Goal: Task Accomplishment & Management: Use online tool/utility

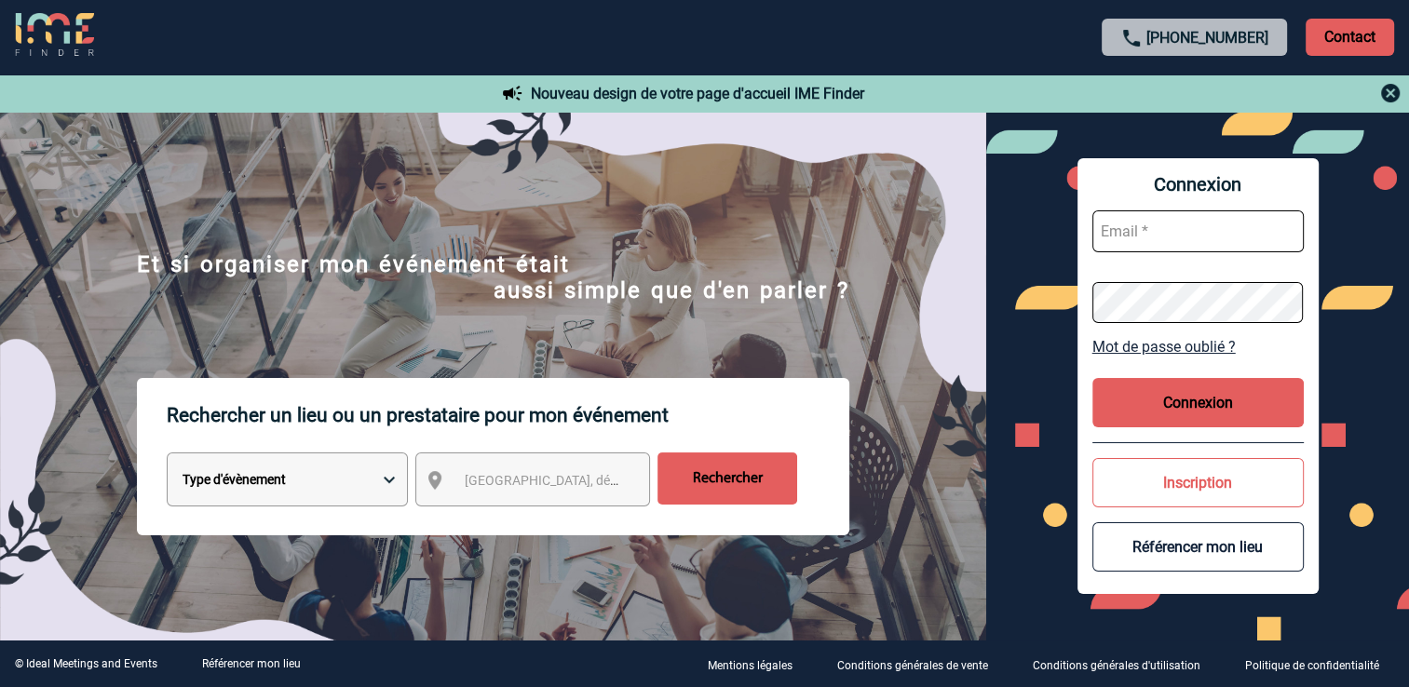
click at [291, 482] on select "Type d'évènement Séminaire avec nuitée Réunion Repas de groupe Team Building & …" at bounding box center [287, 480] width 241 height 54
select select "1"
click at [167, 456] on select "Type d'évènement Séminaire avec nuitée Réunion Repas de groupe Team Building & …" at bounding box center [287, 480] width 241 height 54
click at [508, 488] on span "Ville, département, région..." at bounding box center [594, 480] width 259 height 15
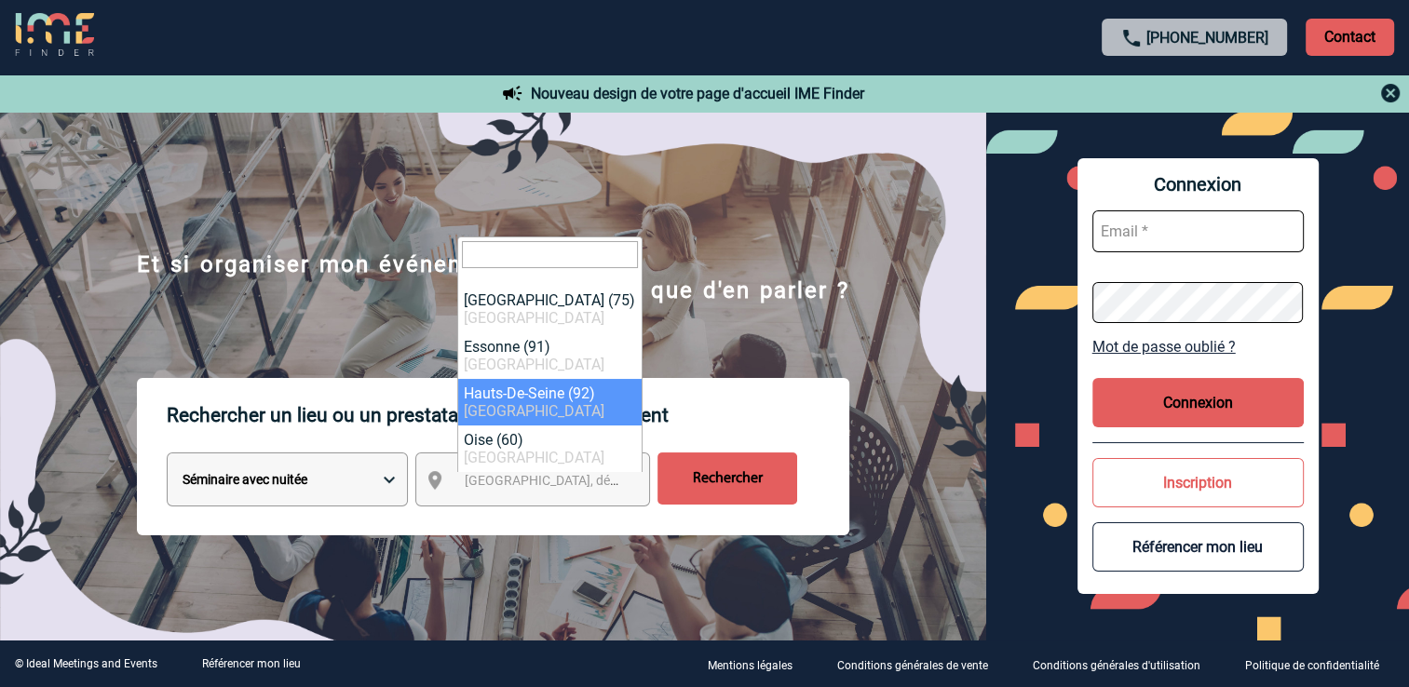
select select "25"
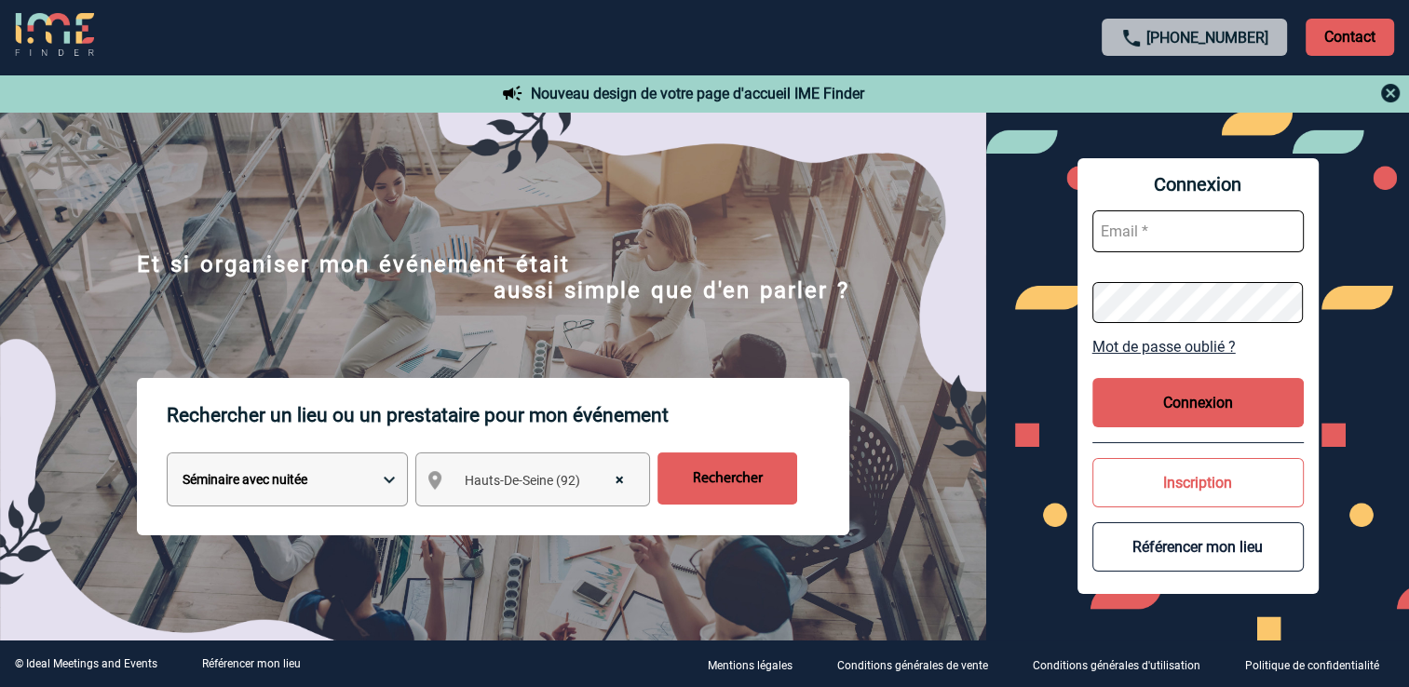
click at [714, 476] on input "Rechercher" at bounding box center [728, 479] width 140 height 52
click at [1125, 237] on input "text" at bounding box center [1198, 232] width 211 height 42
click at [1121, 238] on input "text" at bounding box center [1198, 232] width 211 height 42
type input "anne-marie.capilla@atos.net"
click at [1169, 403] on button "Connexion" at bounding box center [1198, 402] width 211 height 49
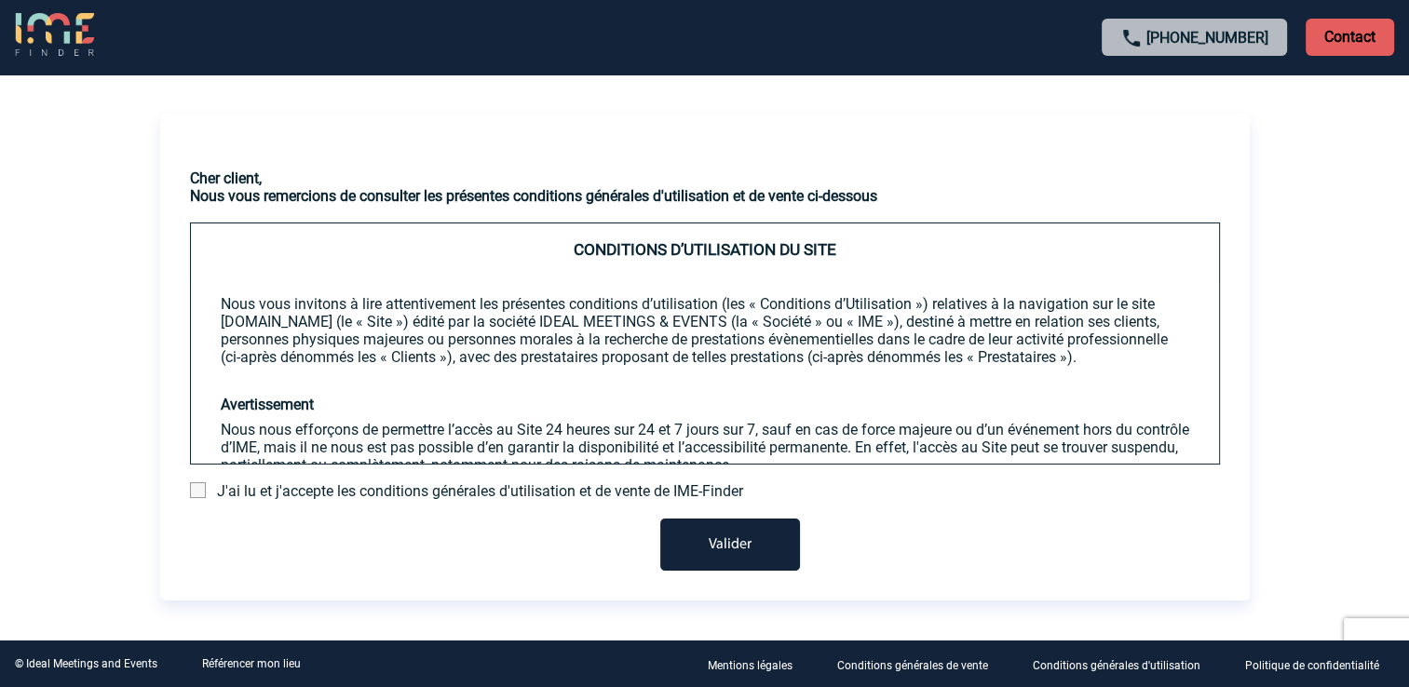
scroll to position [71, 0]
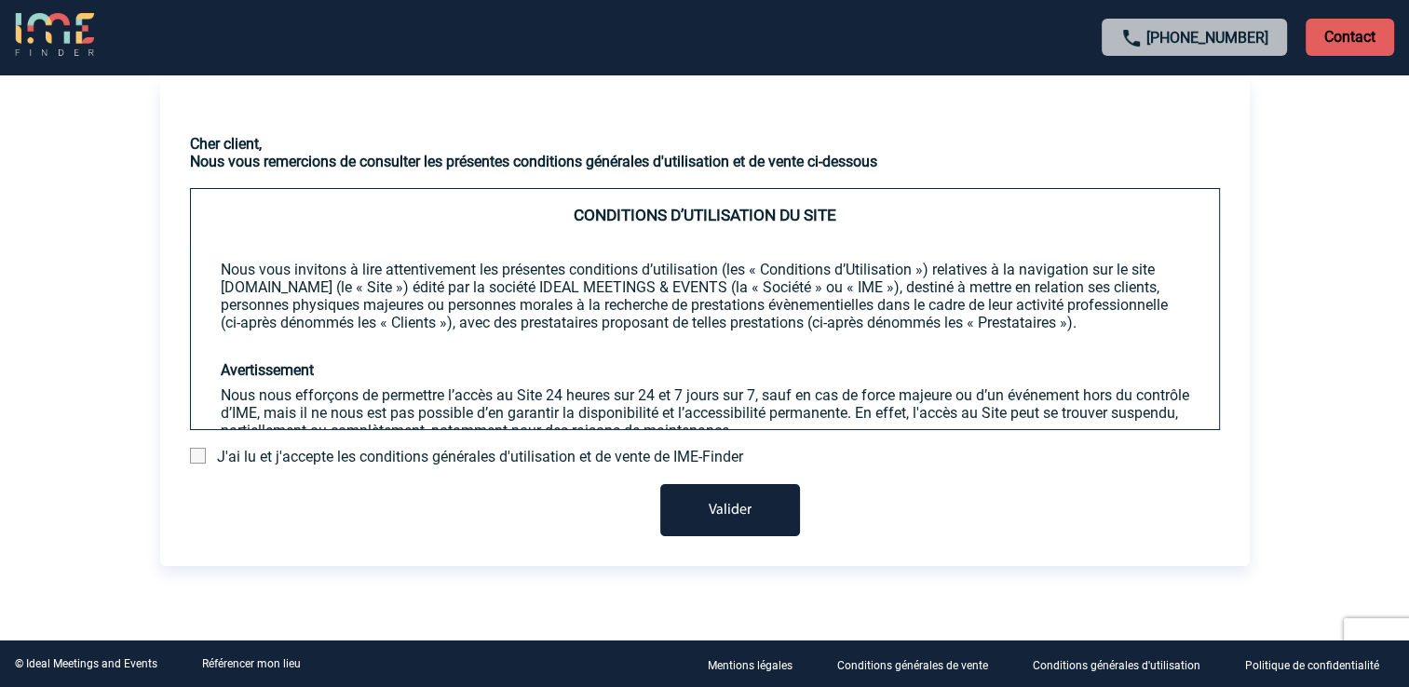
click at [719, 512] on button "Valider" at bounding box center [730, 510] width 140 height 52
click at [266, 456] on span "J'ai lu et j'accepte les conditions générales d'utilisation et de vente de IME-…" at bounding box center [480, 457] width 526 height 18
click at [190, 458] on span at bounding box center [198, 456] width 16 height 16
click at [0, 0] on input "checkbox" at bounding box center [0, 0] width 0 height 0
click at [717, 507] on button "Valider" at bounding box center [730, 510] width 140 height 52
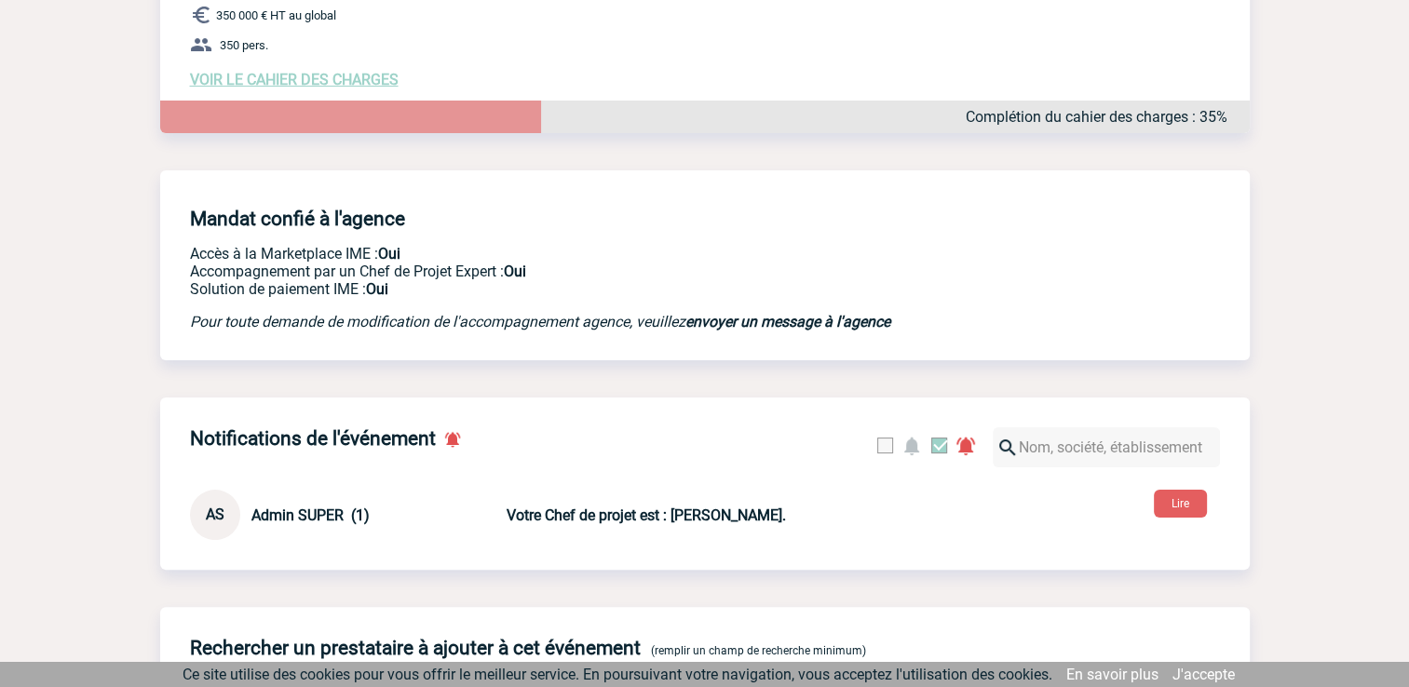
scroll to position [221, 0]
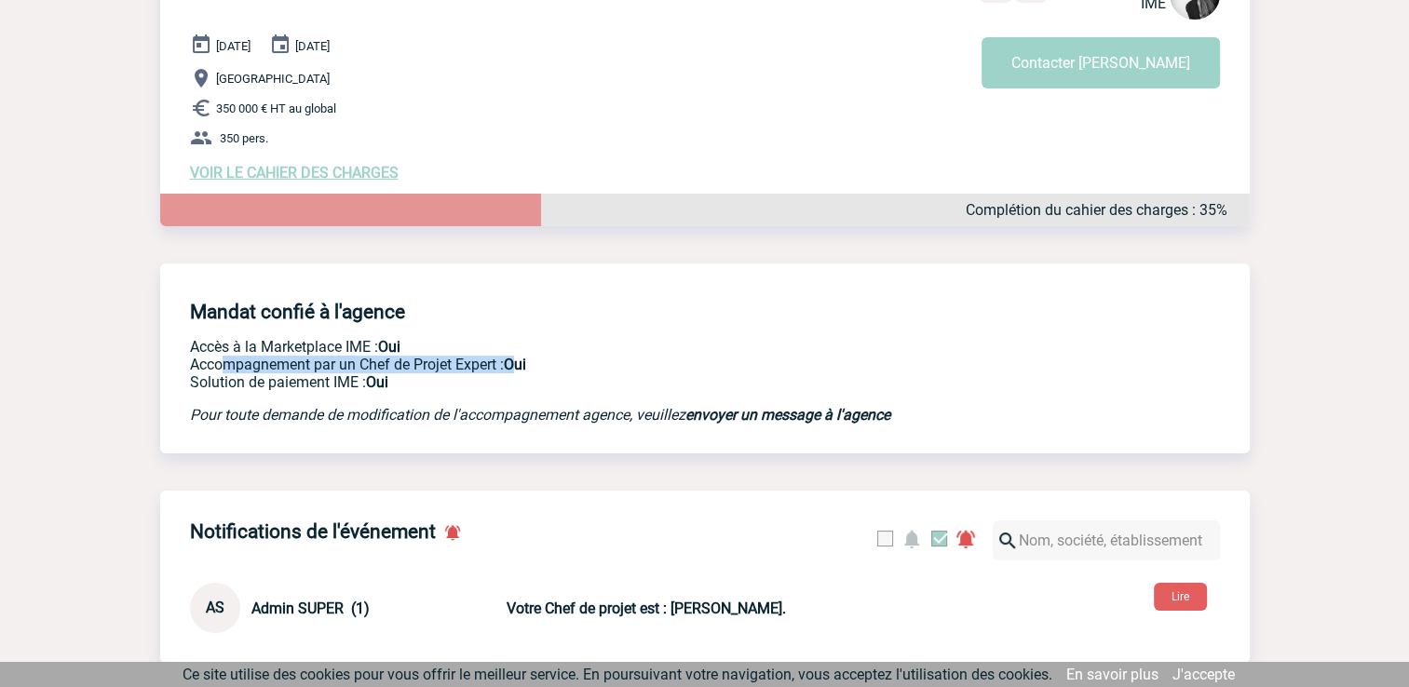
drag, startPoint x: 227, startPoint y: 365, endPoint x: 519, endPoint y: 371, distance: 291.6
click at [519, 371] on p "Accompagnement par un Chef de Projet Expert : Oui" at bounding box center [576, 365] width 773 height 18
click at [235, 383] on p "Solution de paiement IME : Oui" at bounding box center [576, 383] width 773 height 18
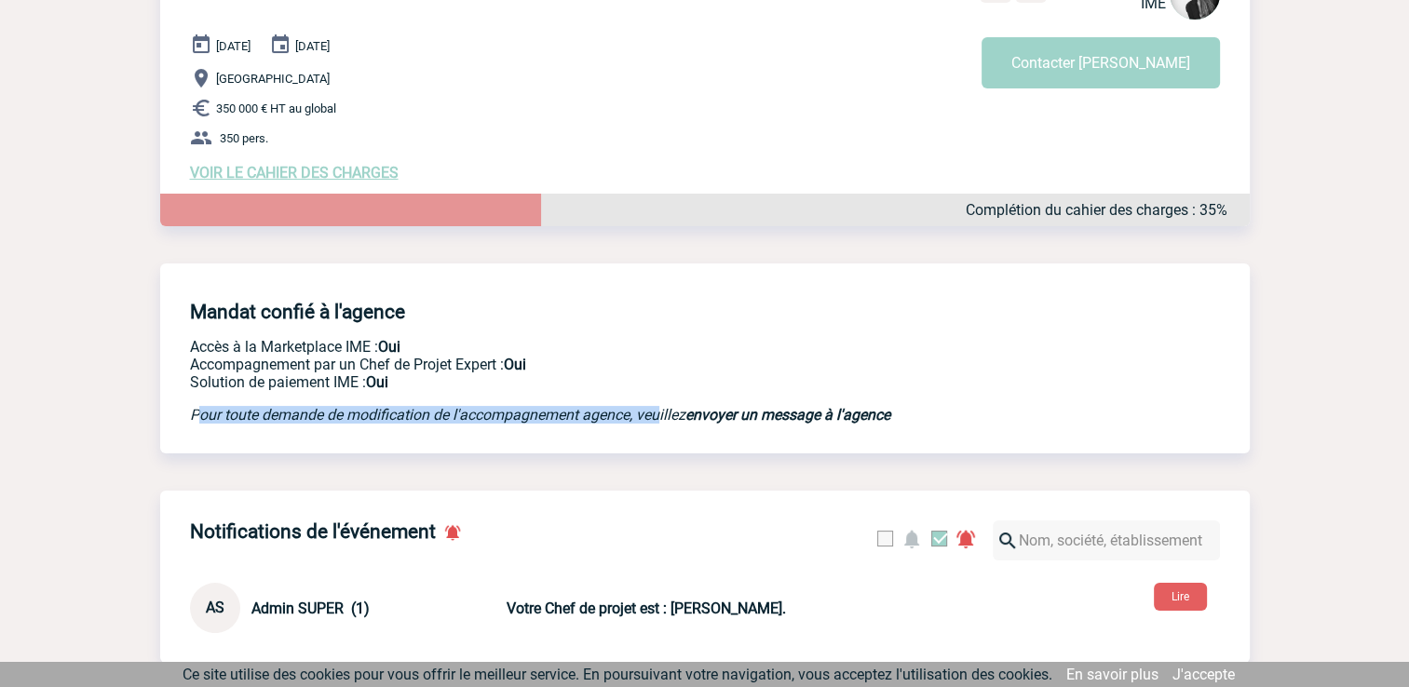
drag, startPoint x: 201, startPoint y: 420, endPoint x: 663, endPoint y: 418, distance: 462.0
click at [663, 418] on em "Pour toute demande de modification de l'accompagnement agence, veuillez envoyer…" at bounding box center [540, 415] width 700 height 18
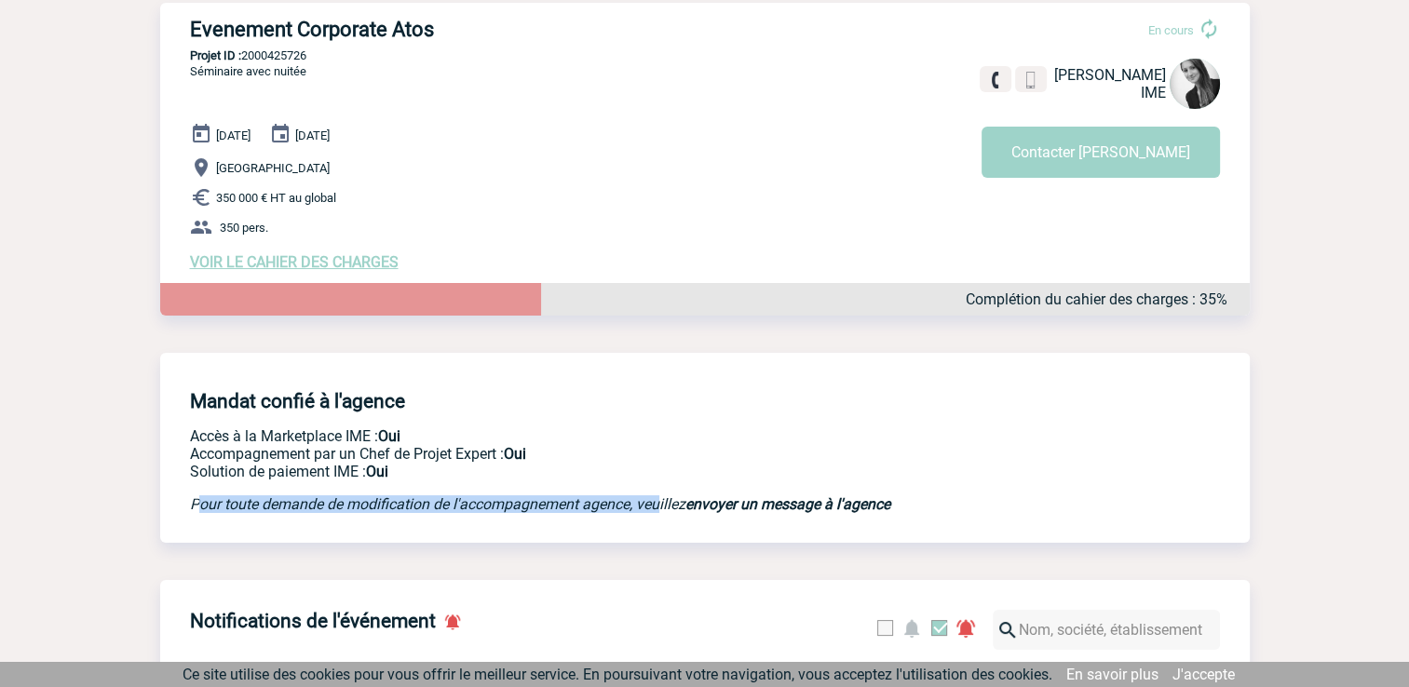
scroll to position [0, 0]
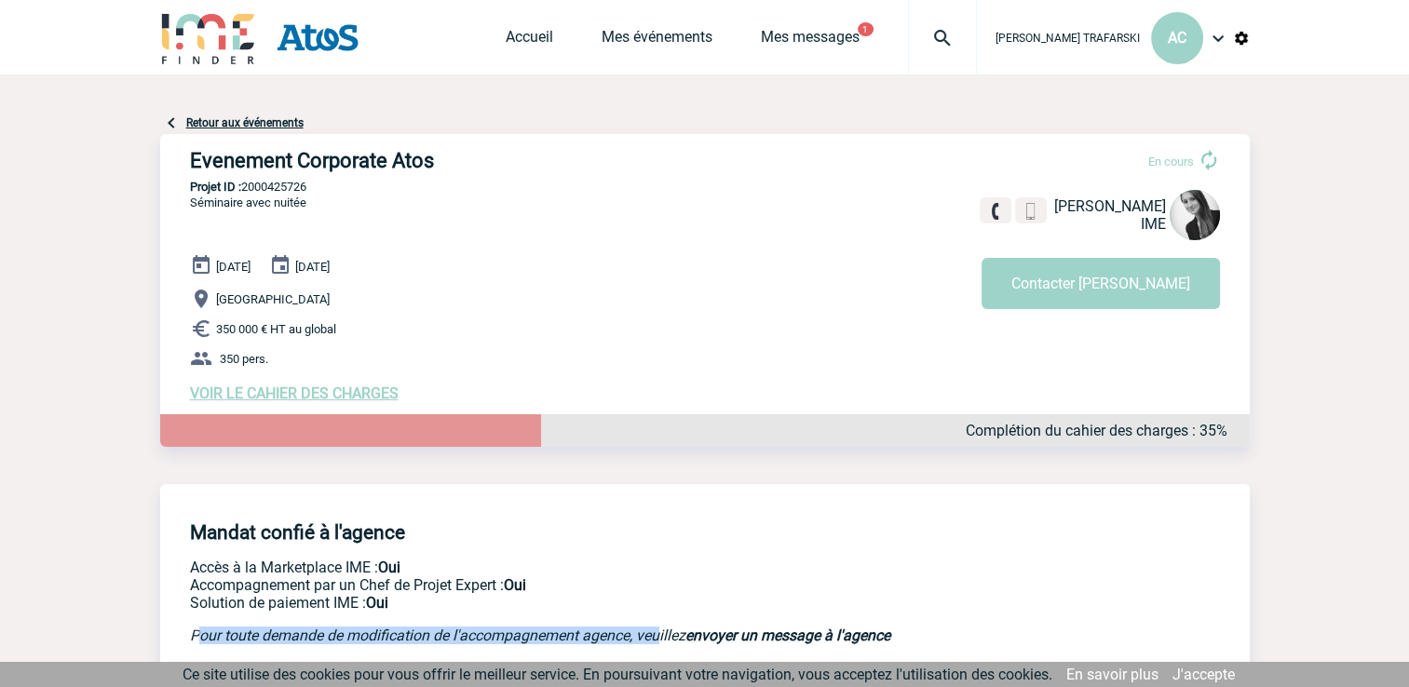
drag, startPoint x: 222, startPoint y: 334, endPoint x: 361, endPoint y: 338, distance: 139.8
click at [361, 338] on p "350 000 € HT au global" at bounding box center [720, 329] width 1060 height 22
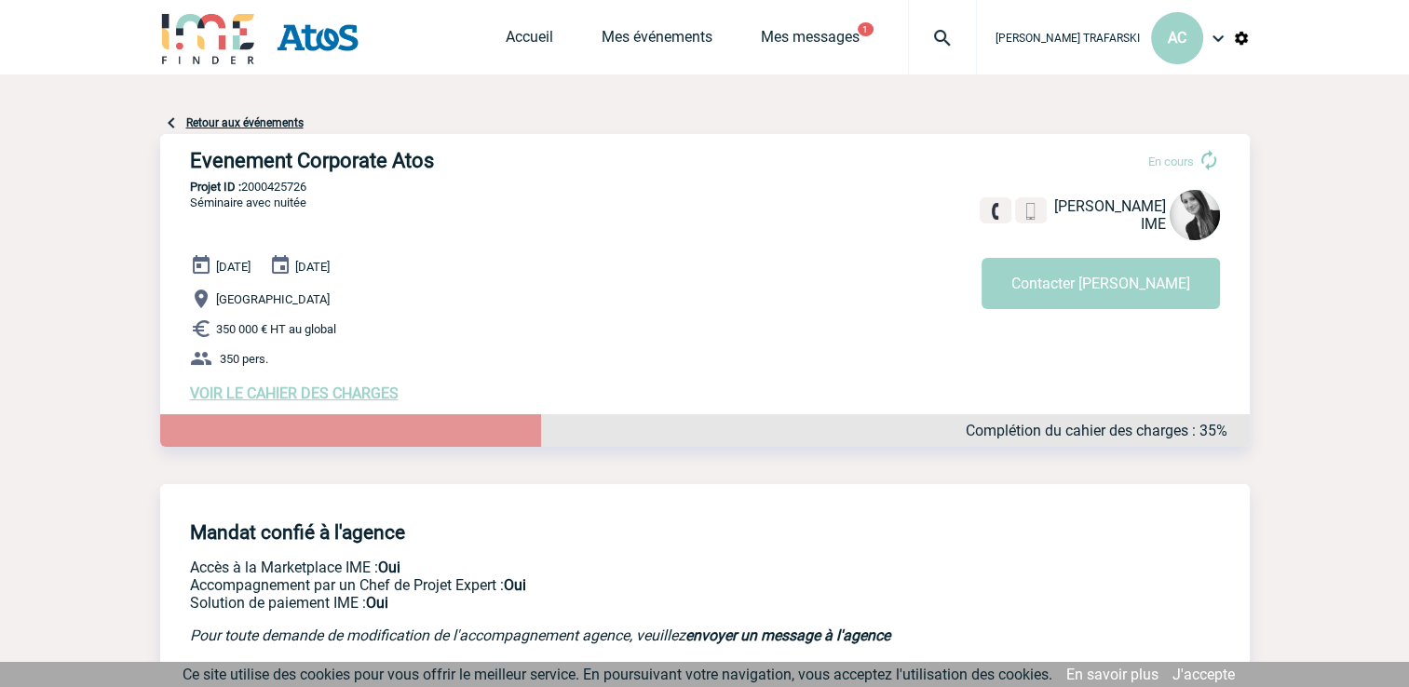
click at [227, 394] on span "VOIR LE CAHIER DES CHARGES" at bounding box center [294, 394] width 209 height 18
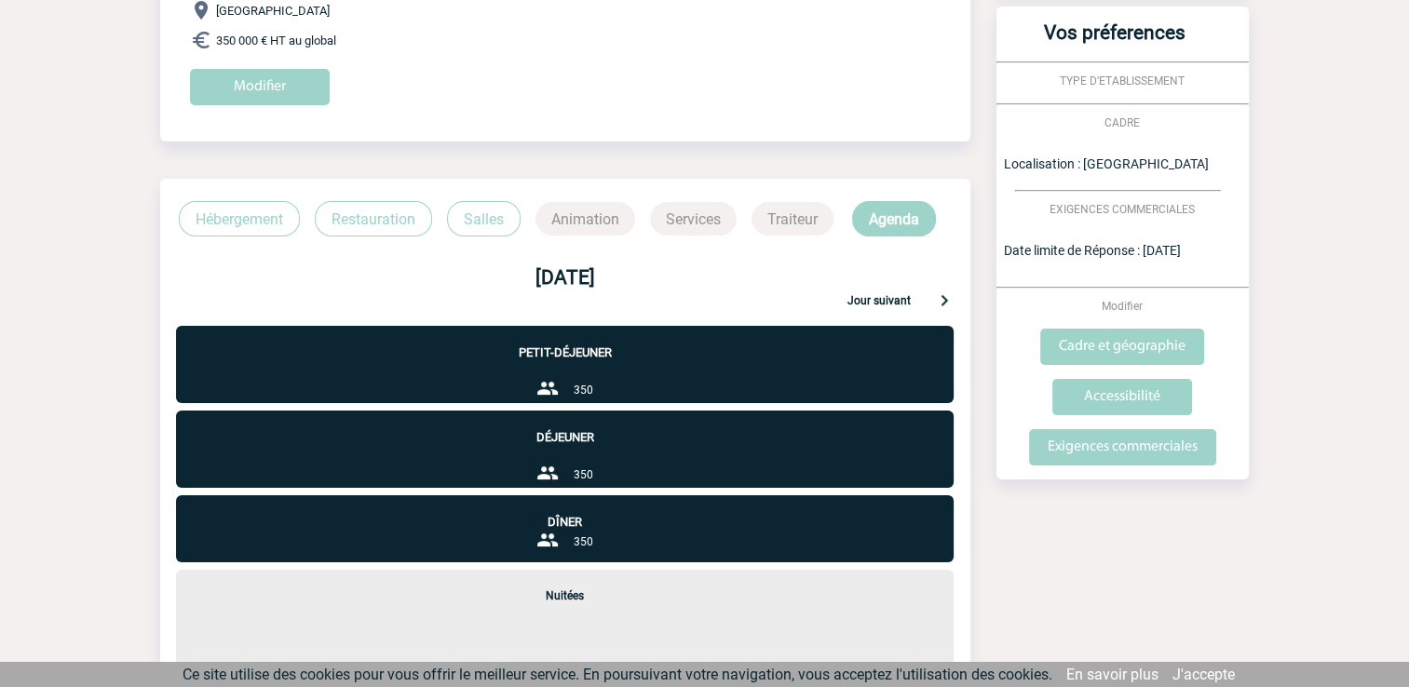
scroll to position [201, 0]
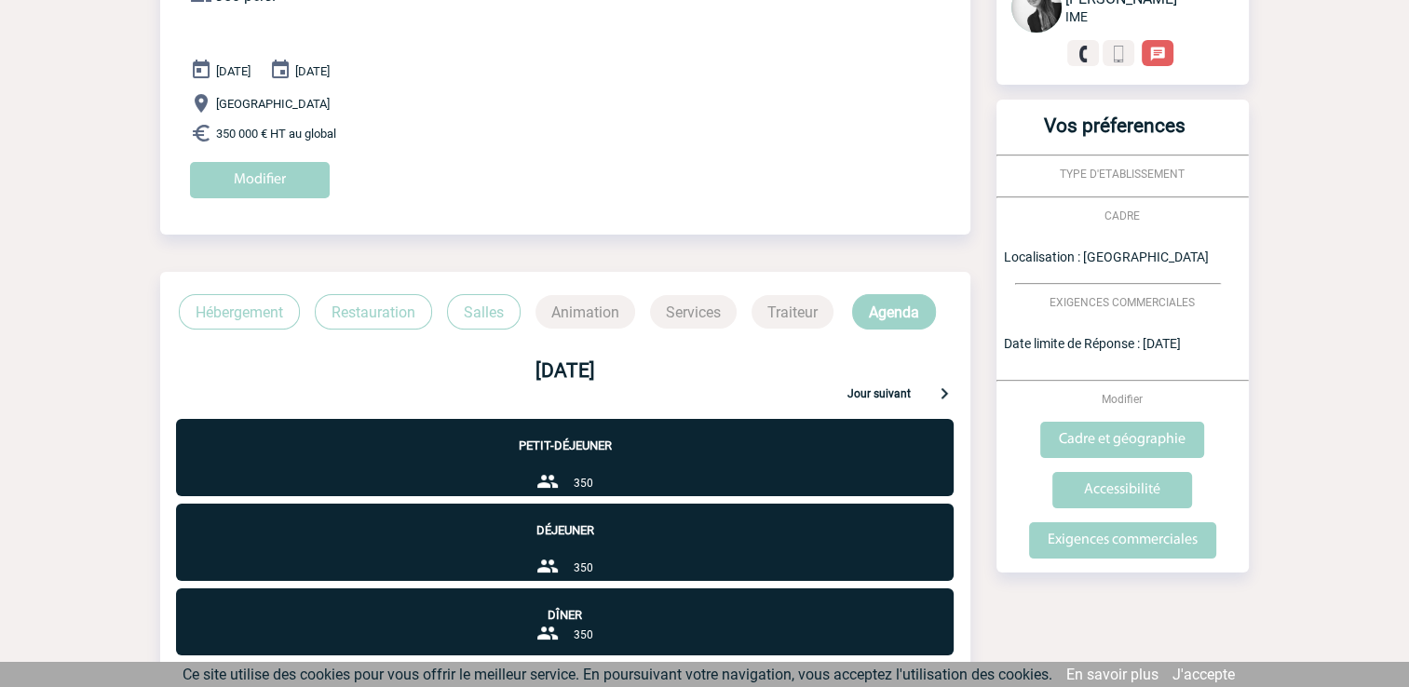
click at [868, 393] on p "Jour suivant" at bounding box center [879, 395] width 63 height 17
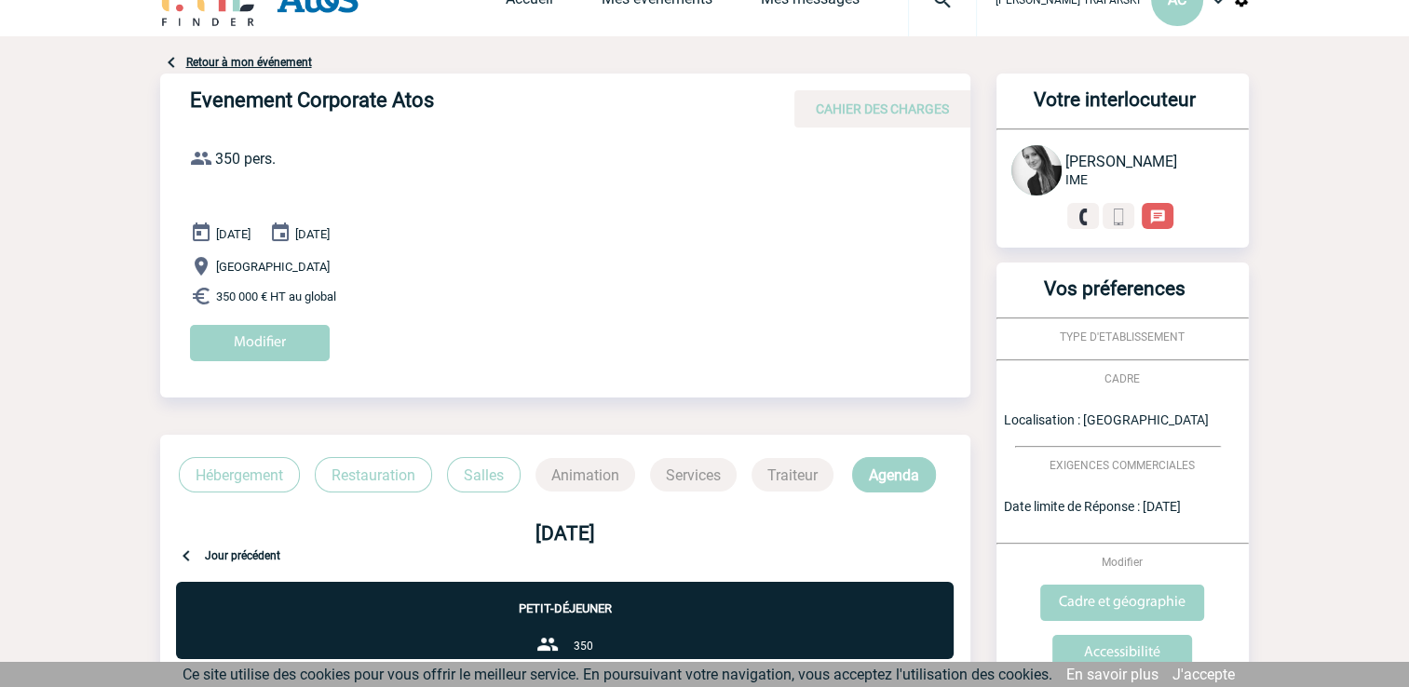
scroll to position [24, 0]
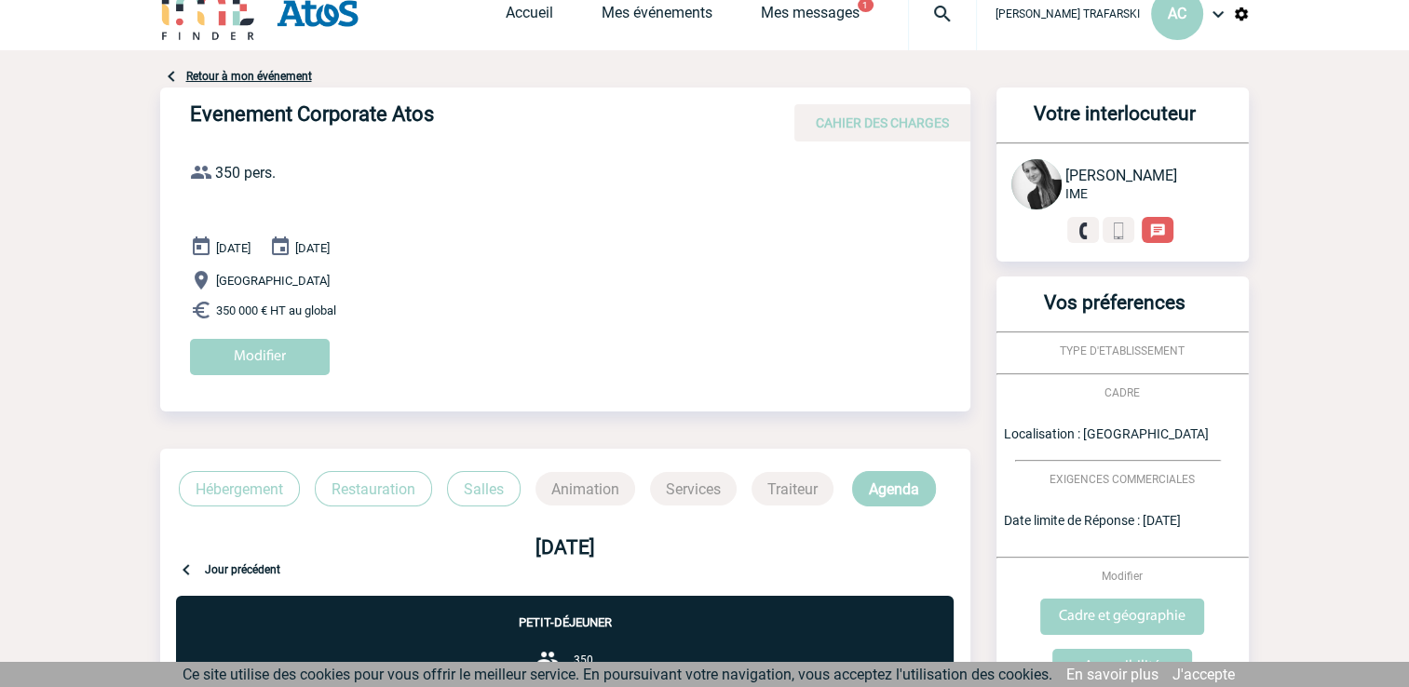
drag, startPoint x: 1032, startPoint y: 437, endPoint x: 1220, endPoint y: 524, distance: 207.5
click at [1220, 524] on div "Vos préferences TYPE D'ETABLISSEMENT CADRE Localisation : Ile de France EXIGENC…" at bounding box center [1123, 513] width 252 height 473
click at [1054, 470] on div "EXIGENCES COMMERCIALES" at bounding box center [1123, 478] width 252 height 18
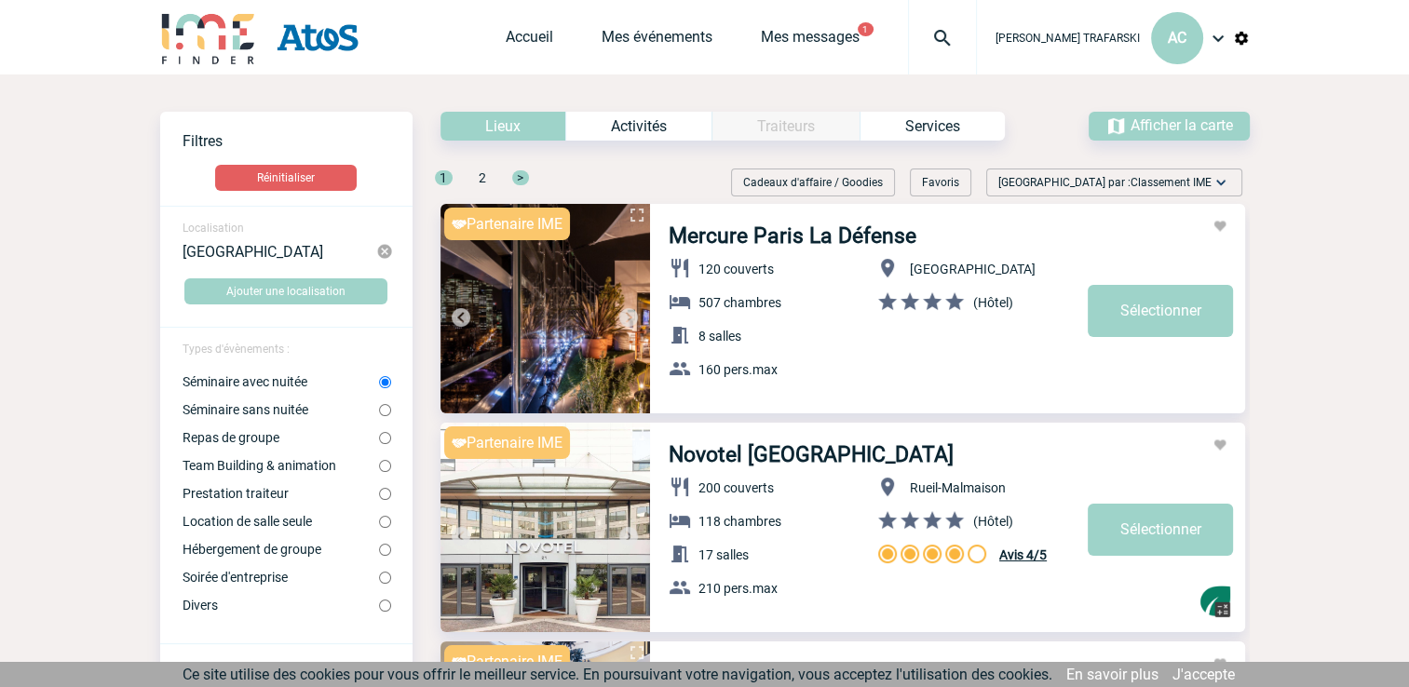
click at [390, 464] on input "Team Building & animation" at bounding box center [385, 466] width 12 height 12
radio input "true"
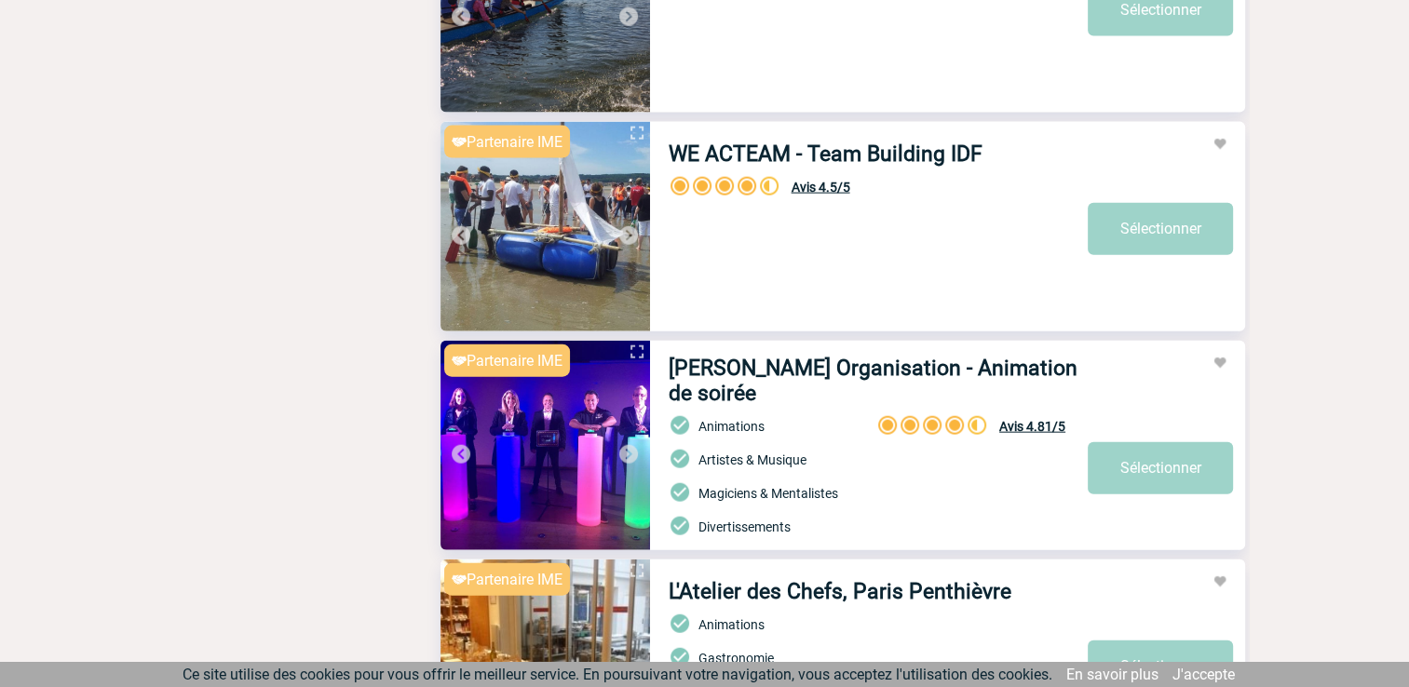
scroll to position [3912, 0]
